Goal: Check status: Check status

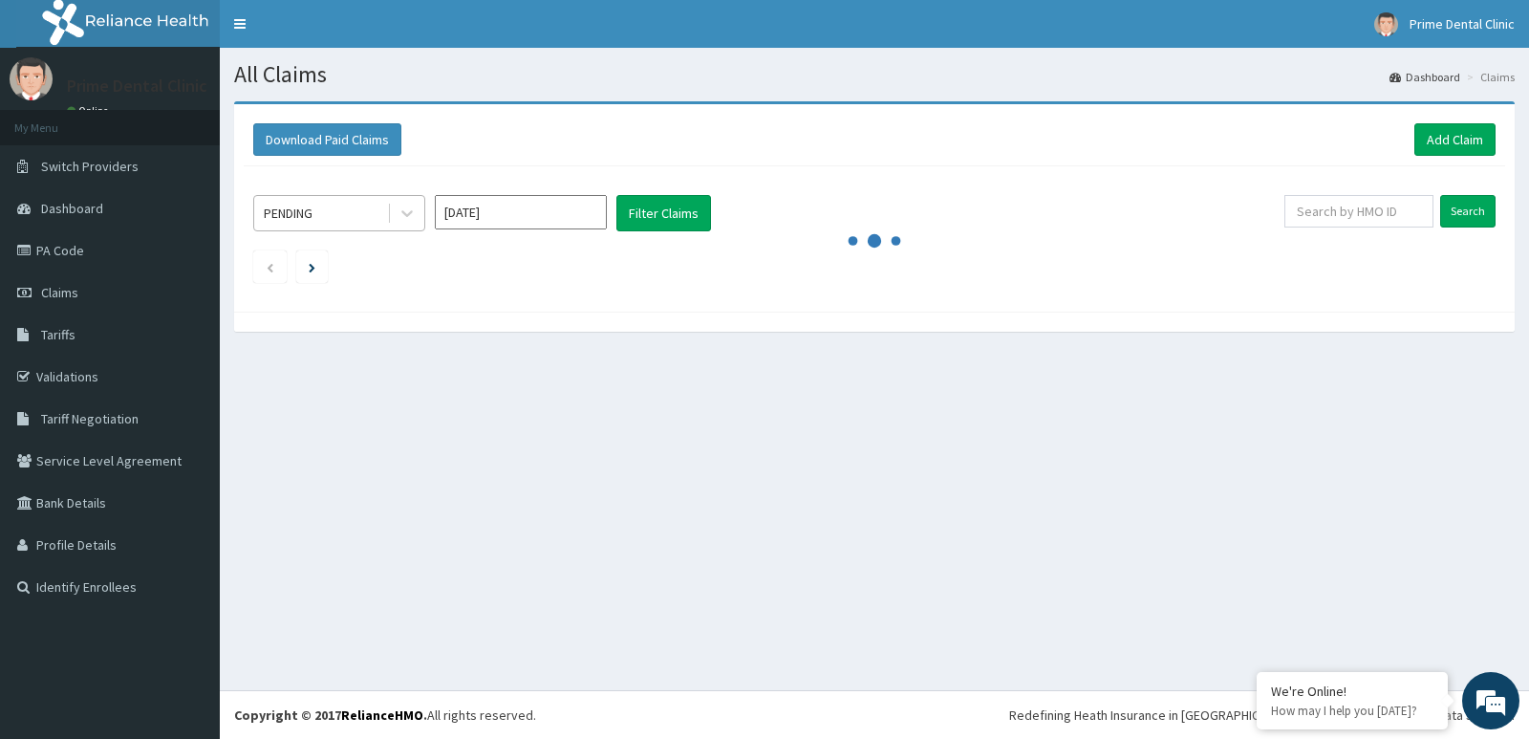
click at [339, 205] on div "PENDING" at bounding box center [320, 213] width 133 height 31
click at [77, 246] on link "PA Code" at bounding box center [110, 250] width 220 height 42
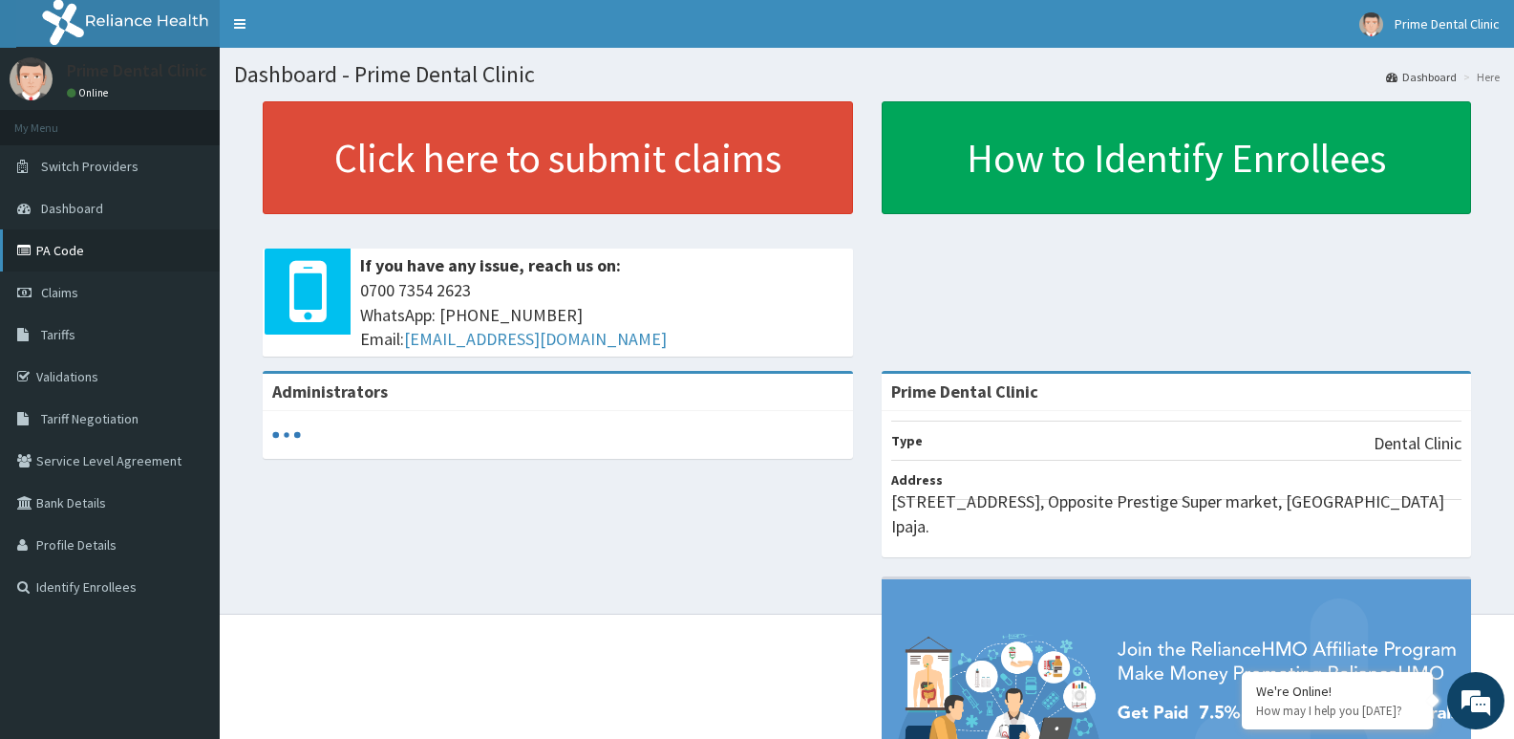
click at [66, 236] on link "PA Code" at bounding box center [110, 250] width 220 height 42
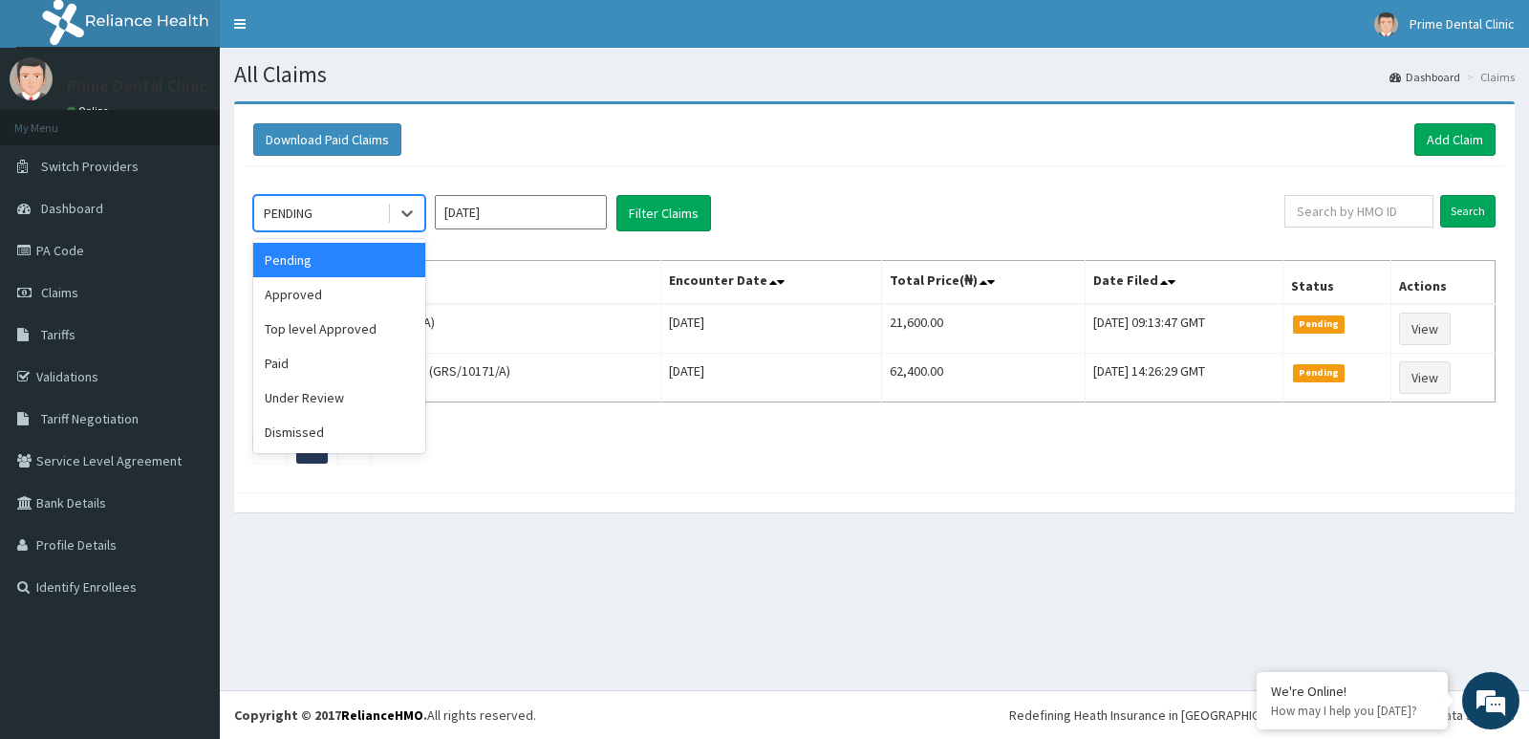
click at [305, 214] on div "PENDING" at bounding box center [288, 213] width 49 height 19
click at [273, 372] on div "Paid" at bounding box center [339, 363] width 172 height 34
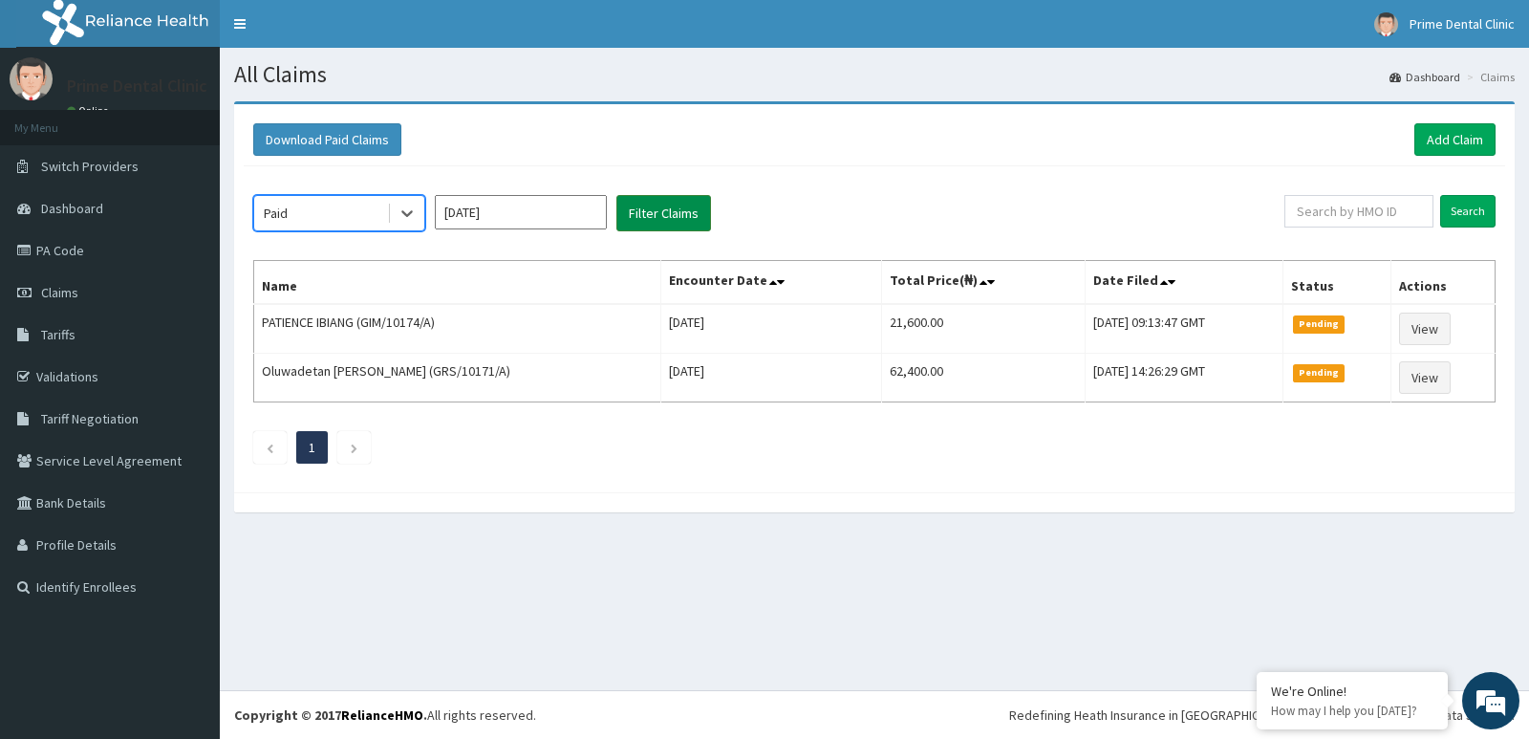
click at [685, 218] on button "Filter Claims" at bounding box center [663, 213] width 95 height 36
